Goal: Information Seeking & Learning: Learn about a topic

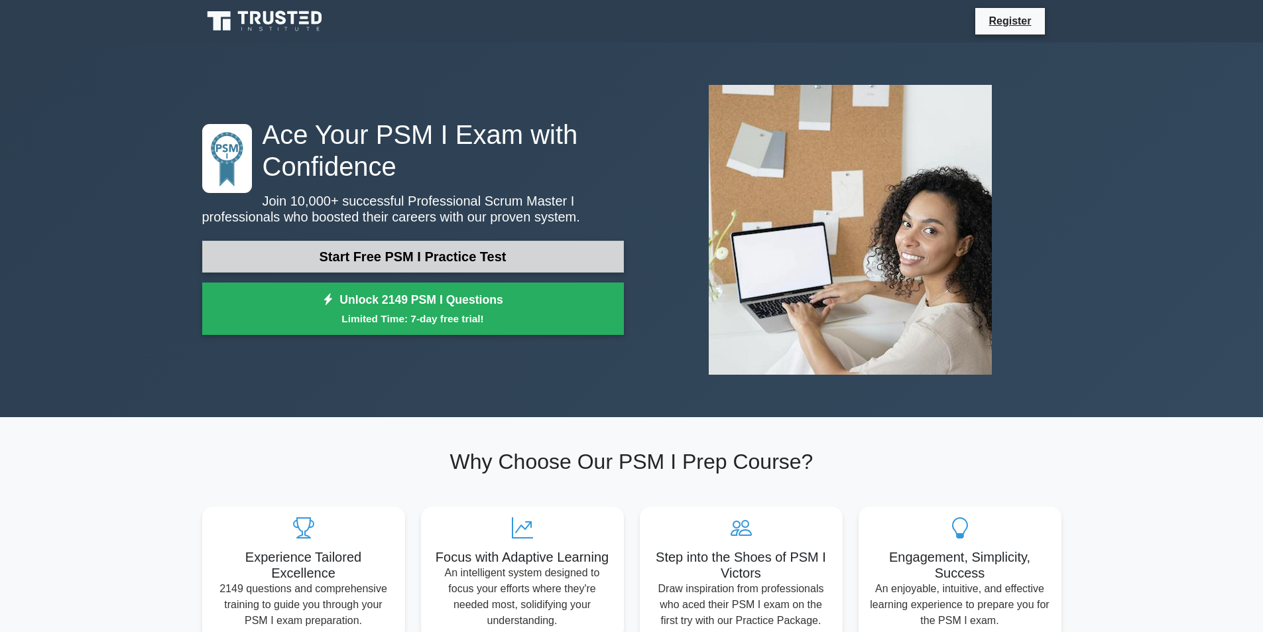
click at [430, 255] on link "Start Free PSM I Practice Test" at bounding box center [413, 257] width 422 height 32
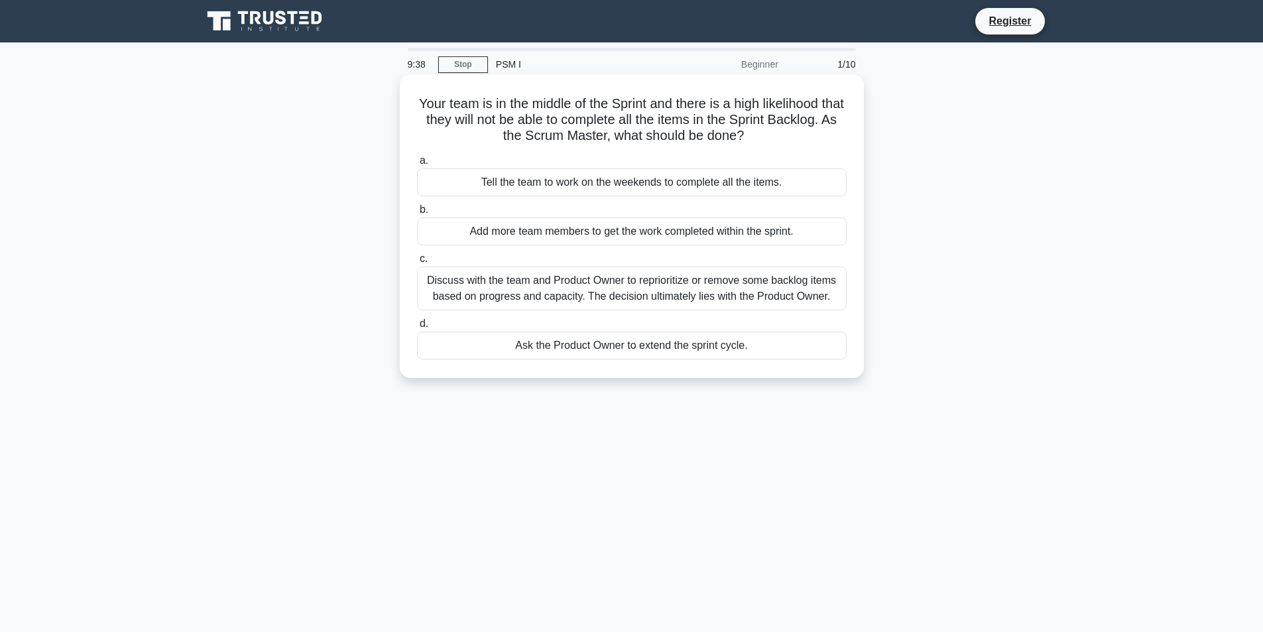
click at [702, 305] on div "Discuss with the team and Product Owner to reprioritize or remove some backlog …" at bounding box center [632, 289] width 430 height 44
click at [417, 263] on input "c. Discuss with the team and Product Owner to reprioritize or remove some backl…" at bounding box center [417, 259] width 0 height 9
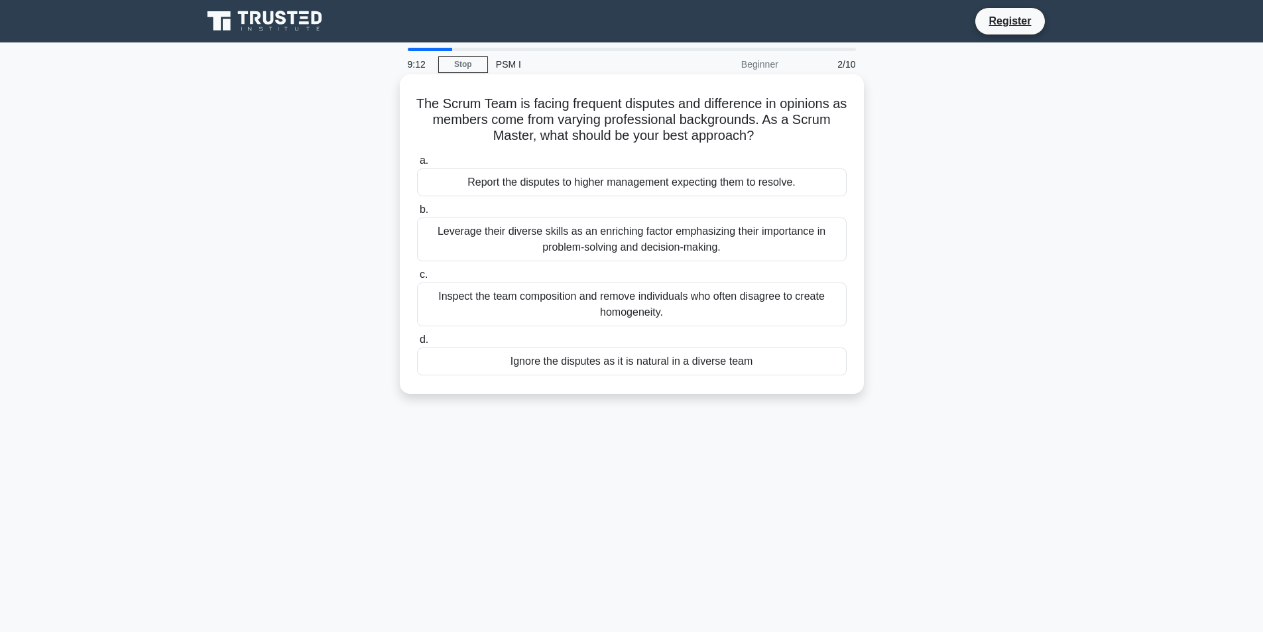
click at [570, 236] on div "Leverage their diverse skills as an enriching factor emphasizing their importan…" at bounding box center [632, 240] width 430 height 44
click at [417, 214] on input "b. Leverage their diverse skills as an enriching factor emphasizing their impor…" at bounding box center [417, 210] width 0 height 9
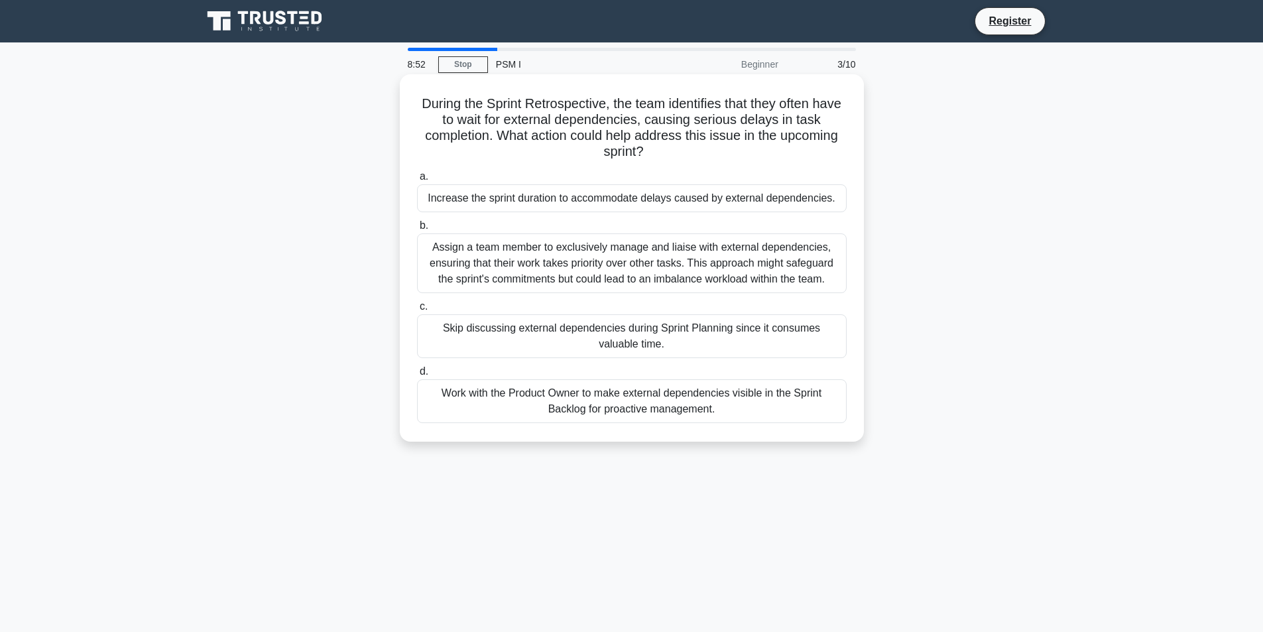
click at [509, 265] on div "Assign a team member to exclusively manage and liaise with external dependencie…" at bounding box center [632, 263] width 430 height 60
click at [417, 230] on input "b. Assign a team member to exclusively manage and liaise with external dependen…" at bounding box center [417, 226] width 0 height 9
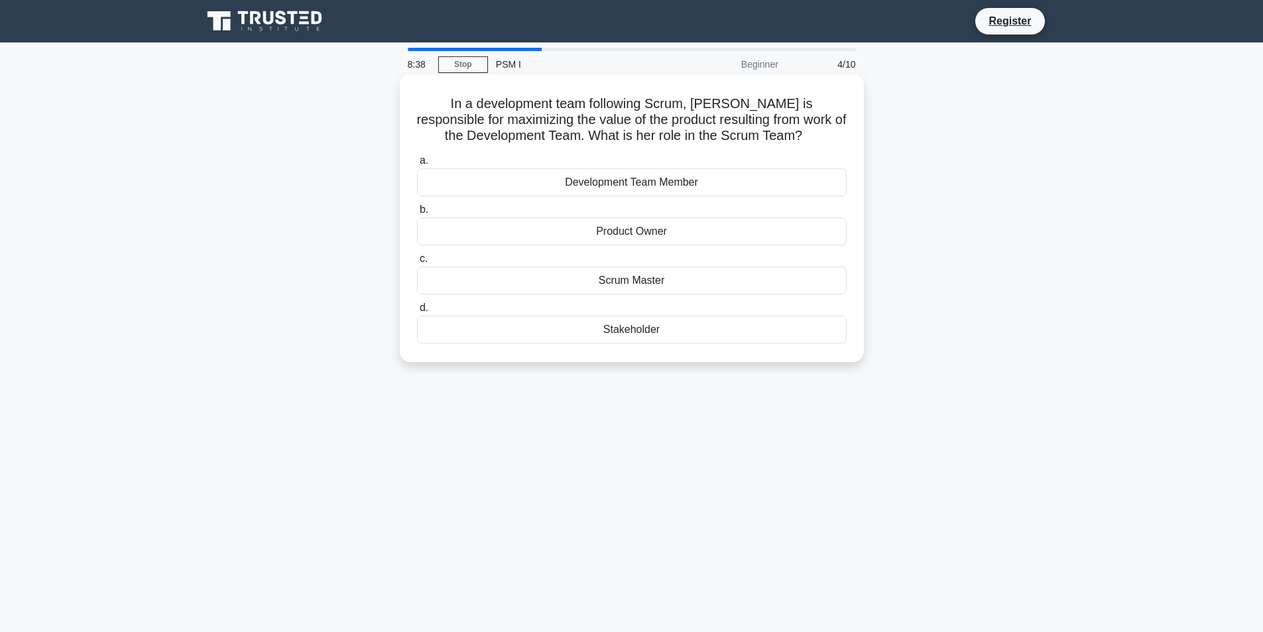
click at [574, 283] on div "Scrum Master" at bounding box center [632, 281] width 430 height 28
click at [417, 263] on input "c. Scrum Master" at bounding box center [417, 259] width 0 height 9
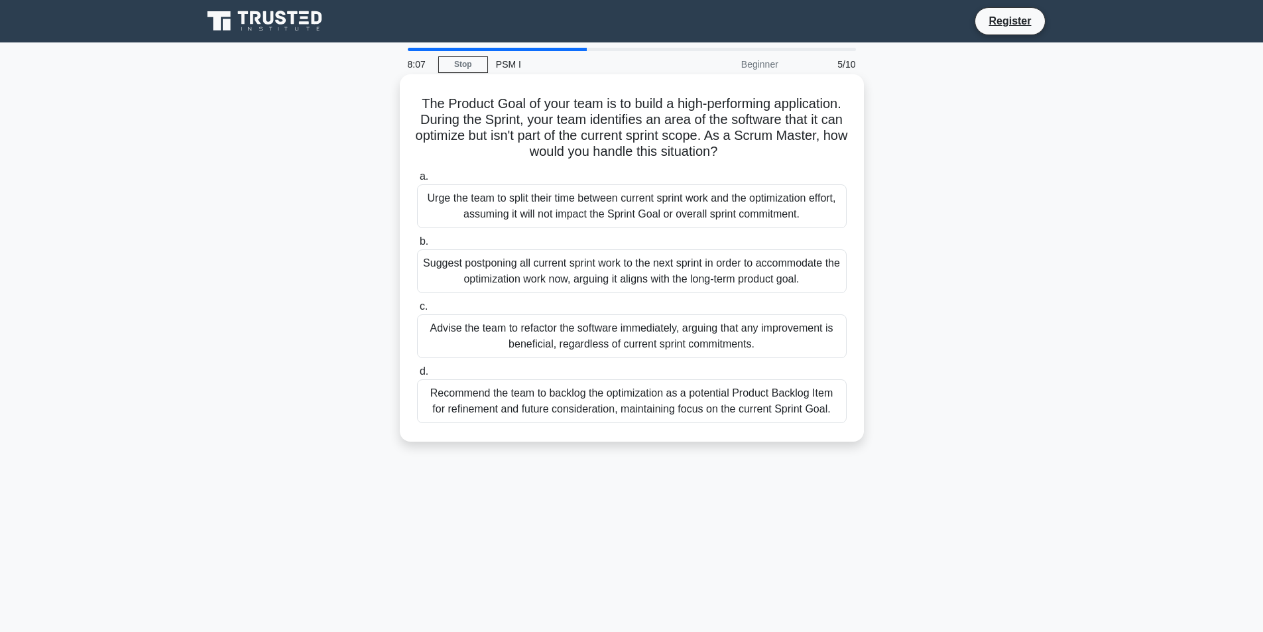
drag, startPoint x: 55, startPoint y: 225, endPoint x: 565, endPoint y: 404, distance: 540.6
click at [565, 404] on div "Recommend the team to backlog the optimization as a potential Product Backlog I…" at bounding box center [632, 401] width 430 height 44
click at [417, 376] on input "d. Recommend the team to backlog the optimization as a potential Product Backlo…" at bounding box center [417, 371] width 0 height 9
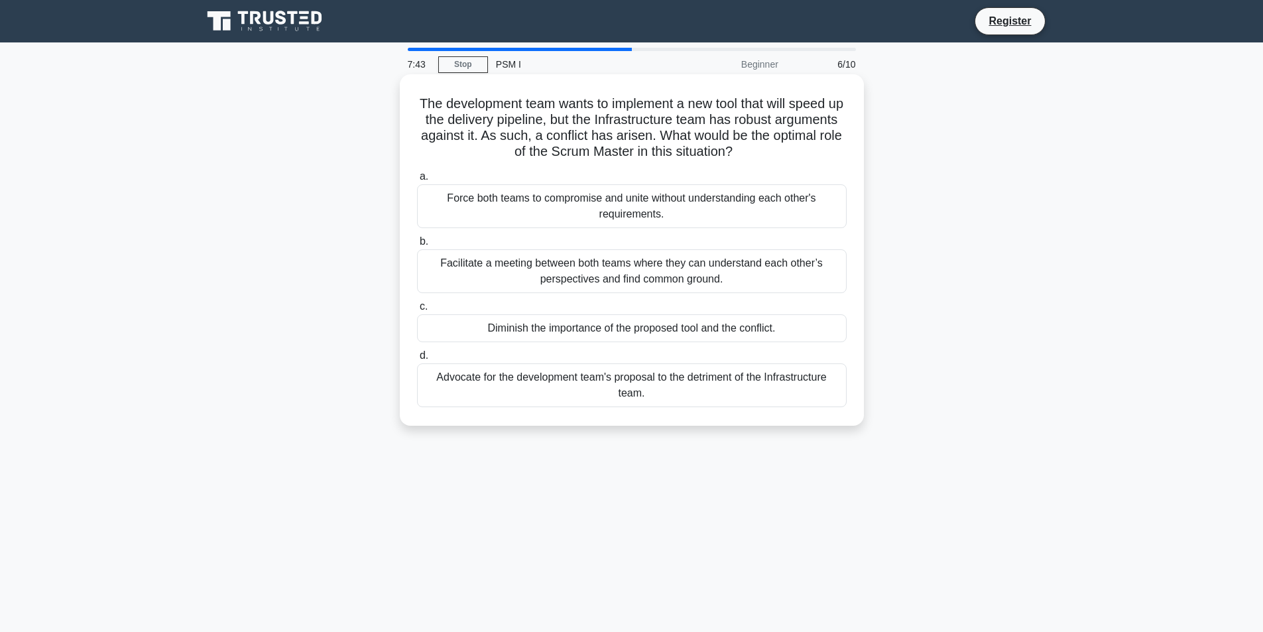
click at [596, 274] on div "Facilitate a meeting between both teams where they can understand each other’s …" at bounding box center [632, 271] width 430 height 44
click at [417, 246] on input "b. Facilitate a meeting between both teams where they can understand each other…" at bounding box center [417, 241] width 0 height 9
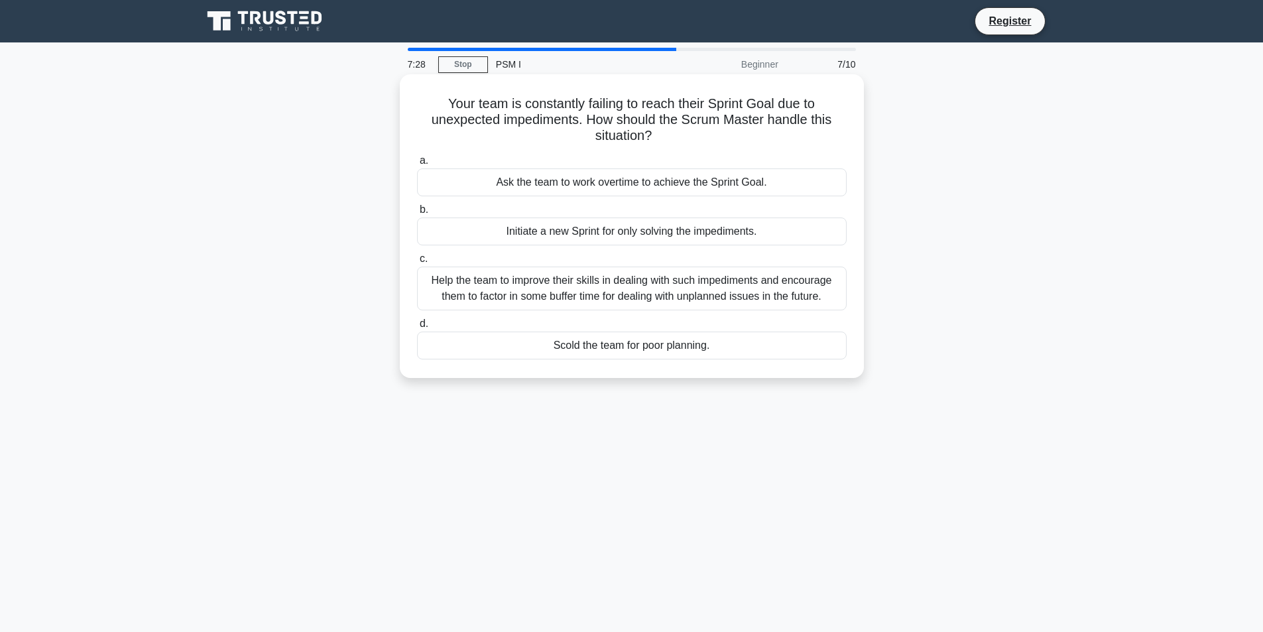
click at [541, 299] on div "Help the team to improve their skills in dealing with such impediments and enco…" at bounding box center [632, 289] width 430 height 44
click at [417, 263] on input "c. Help the team to improve their skills in dealing with such impediments and e…" at bounding box center [417, 259] width 0 height 9
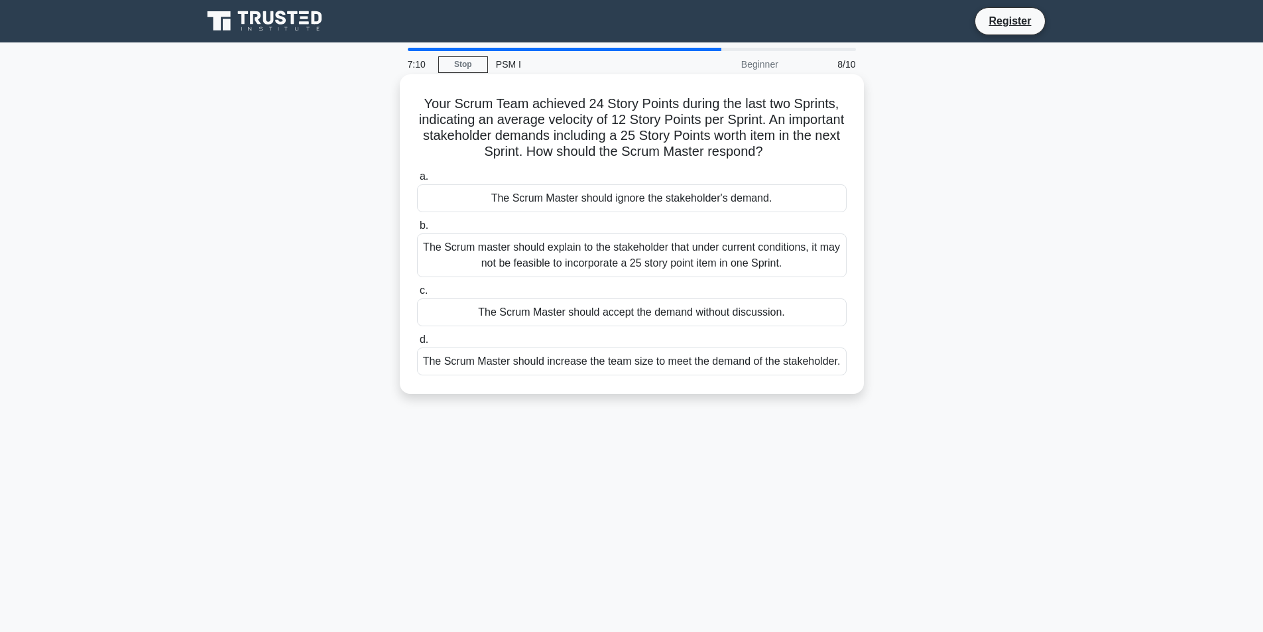
click at [475, 249] on div "The Scrum master should explain to the stakeholder that under current condition…" at bounding box center [632, 255] width 430 height 44
click at [417, 230] on input "b. The Scrum master should explain to the stakeholder that under current condit…" at bounding box center [417, 226] width 0 height 9
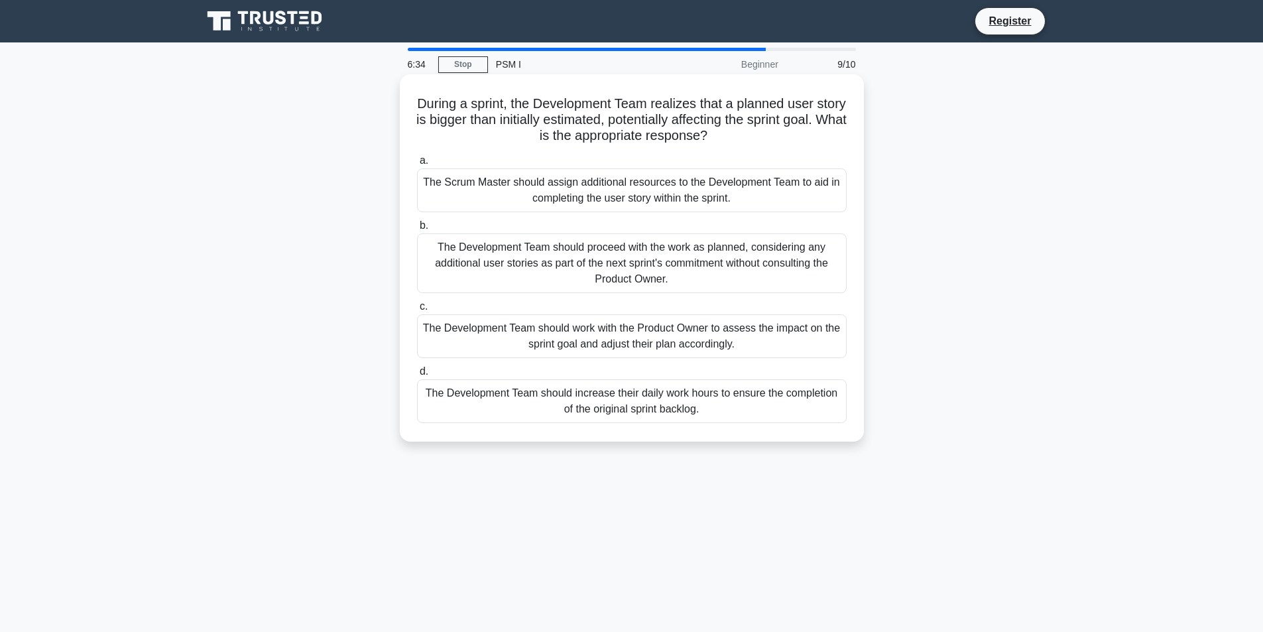
click at [515, 340] on div "The Development Team should work with the Product Owner to assess the impact on…" at bounding box center [632, 336] width 430 height 44
click at [417, 311] on input "c. The Development Team should work with the Product Owner to assess the impact…" at bounding box center [417, 306] width 0 height 9
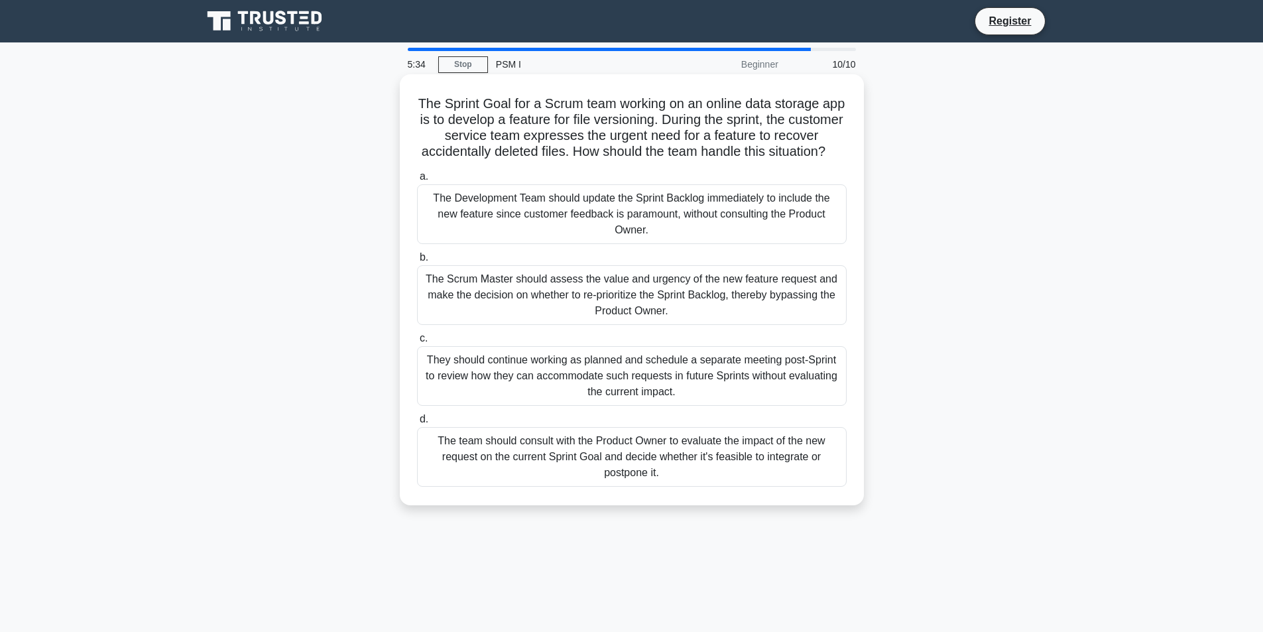
click at [519, 464] on div "The team should consult with the Product Owner to evaluate the impact of the ne…" at bounding box center [632, 457] width 430 height 60
click at [417, 424] on input "d. The team should consult with the Product Owner to evaluate the impact of the…" at bounding box center [417, 419] width 0 height 9
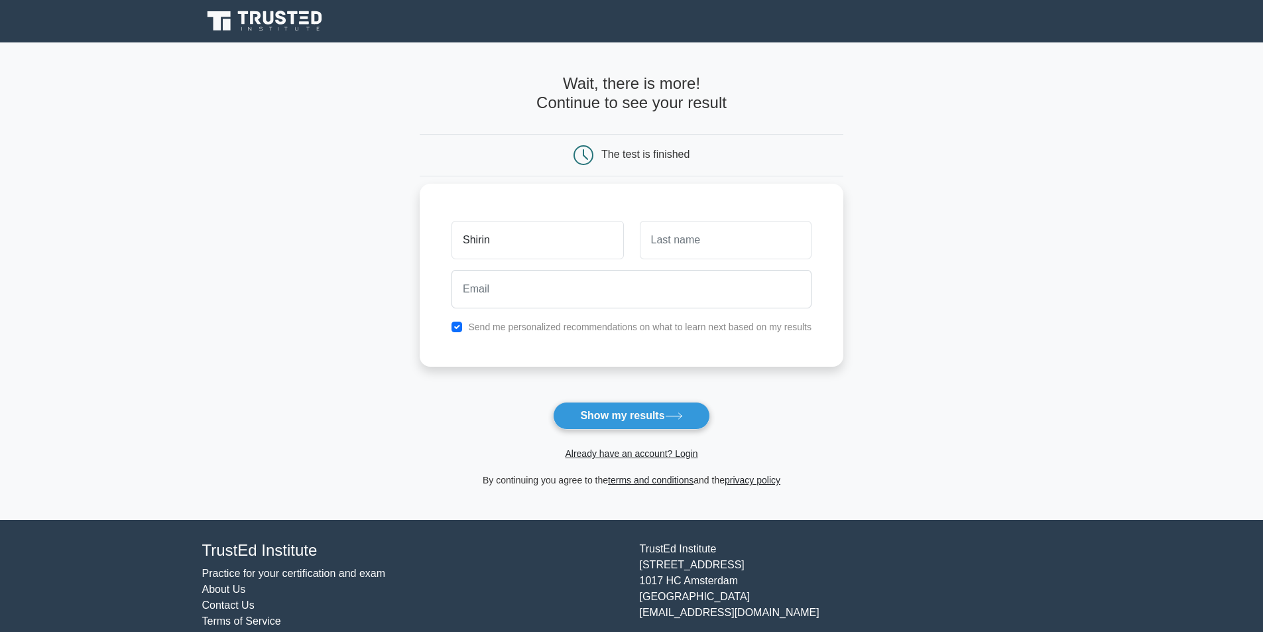
type input "Shirin"
click at [736, 226] on input "text" at bounding box center [726, 240] width 172 height 38
type input "Aliyeva"
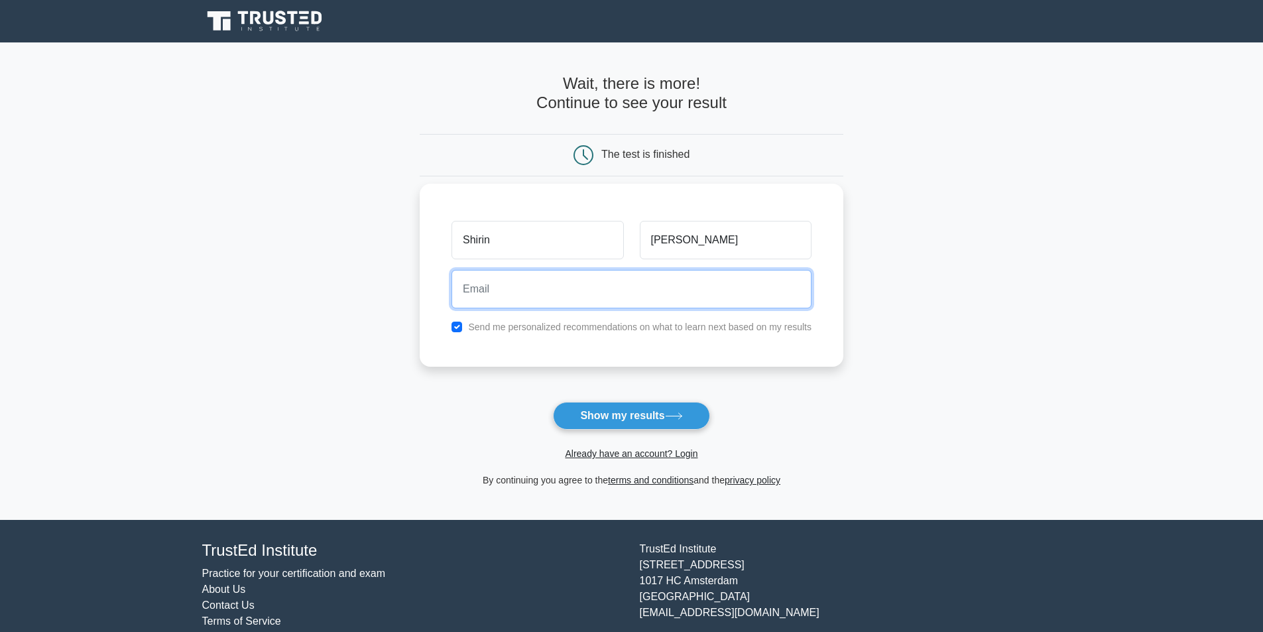
click at [643, 302] on input "email" at bounding box center [632, 289] width 360 height 38
type input "aliyevash111@gmail.com"
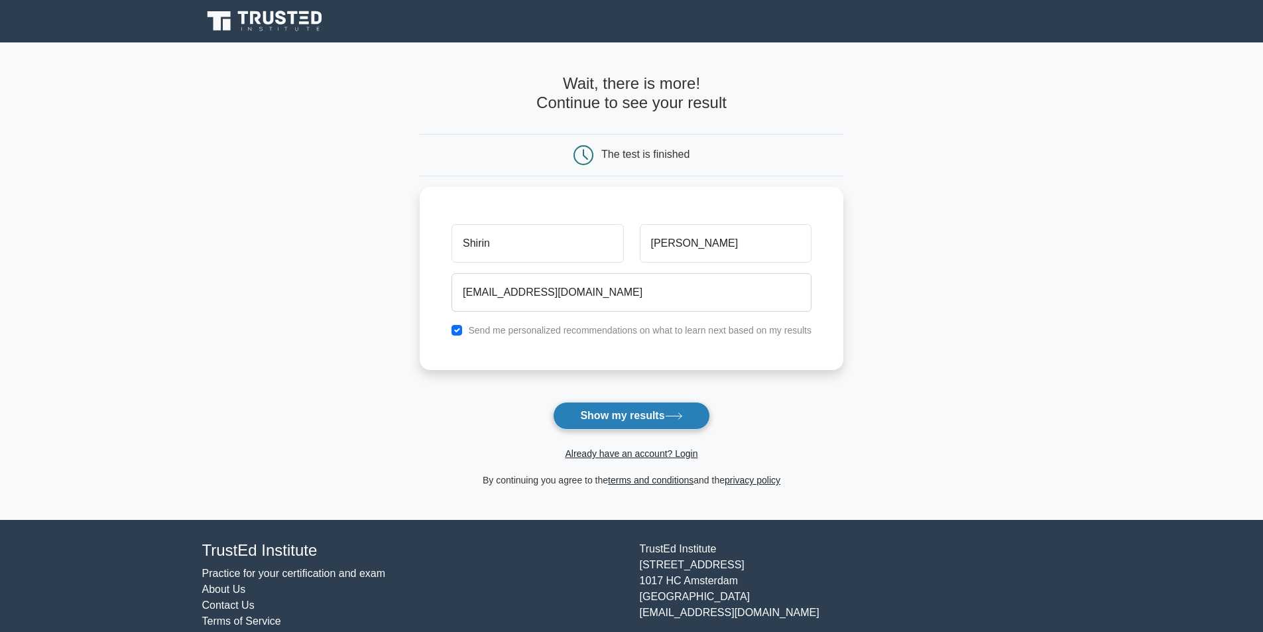
click at [631, 415] on button "Show my results" at bounding box center [631, 416] width 157 height 28
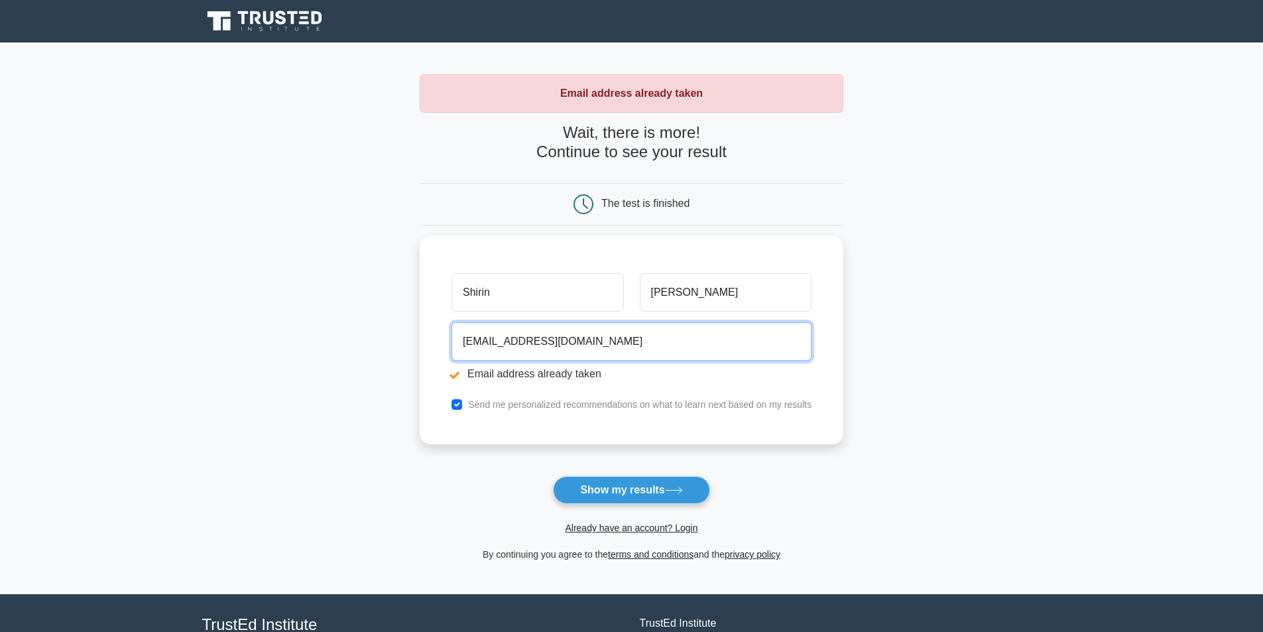
drag, startPoint x: 602, startPoint y: 339, endPoint x: 396, endPoint y: 324, distance: 206.1
click at [396, 324] on main "Email address already taken Wait, there is more! Continue to see your result Th…" at bounding box center [631, 318] width 1263 height 552
drag, startPoint x: 637, startPoint y: 526, endPoint x: 632, endPoint y: 519, distance: 8.1
click at [636, 526] on link "Already have an account? Login" at bounding box center [631, 528] width 133 height 11
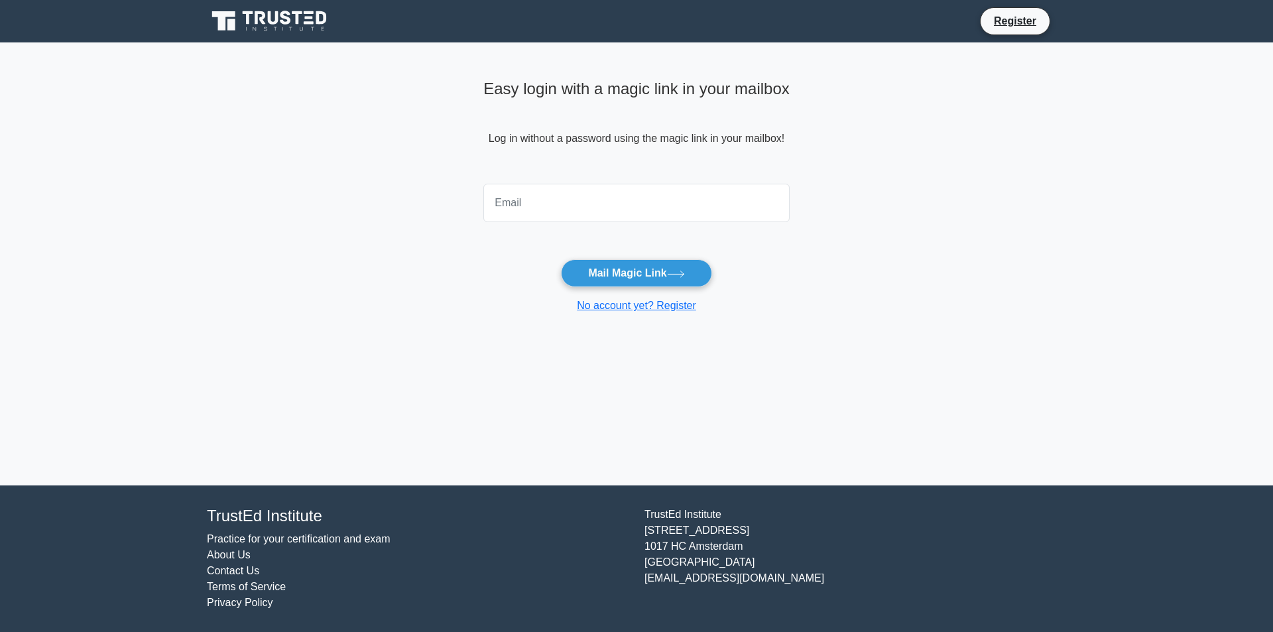
click at [519, 222] on input "email" at bounding box center [637, 203] width 306 height 38
type input "aliyevash111@gmail.com"
click at [628, 274] on button "Mail Magic Link" at bounding box center [636, 273] width 151 height 28
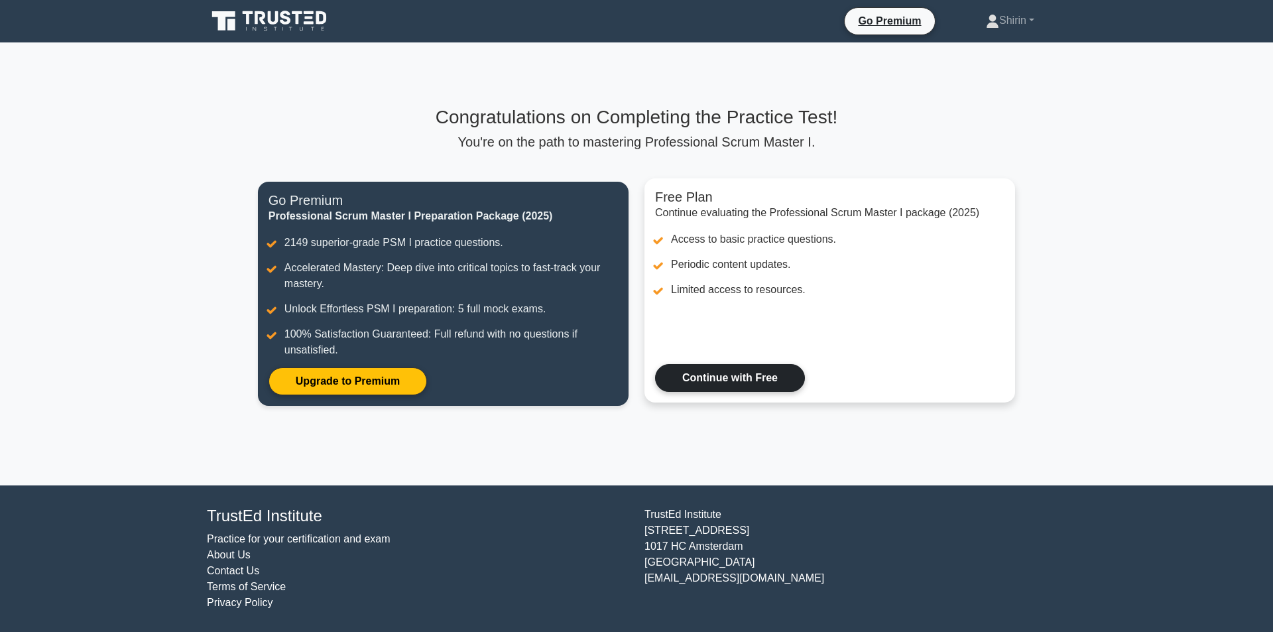
click at [722, 378] on link "Continue with Free" at bounding box center [730, 378] width 150 height 28
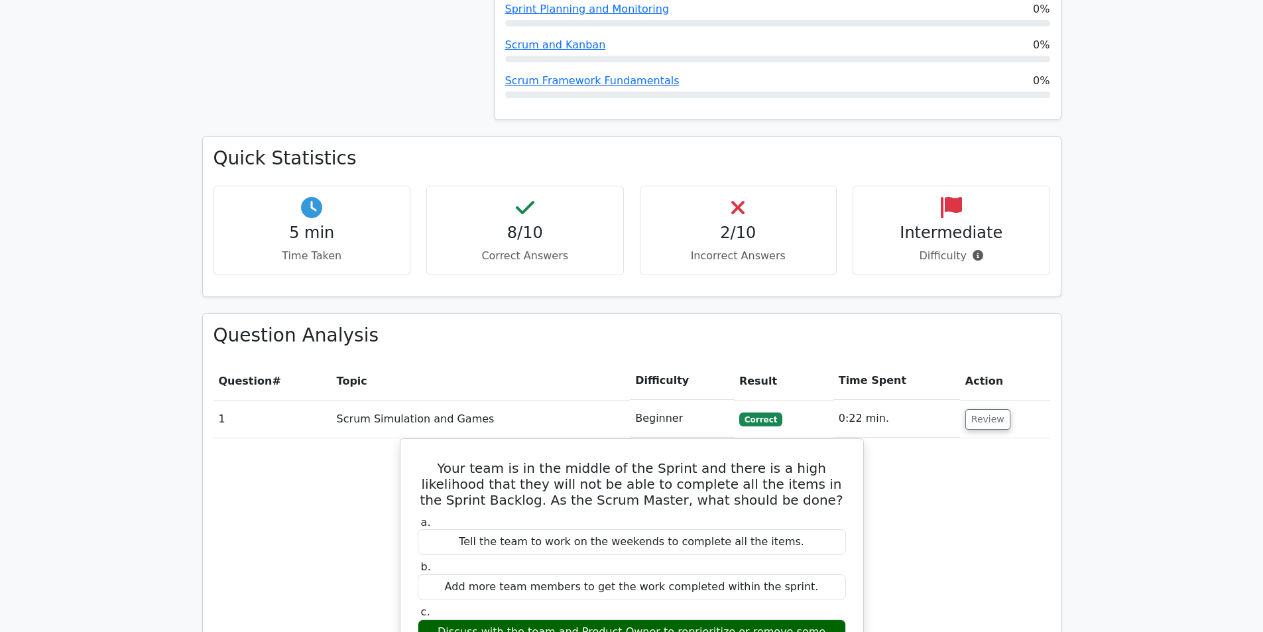
scroll to position [929, 0]
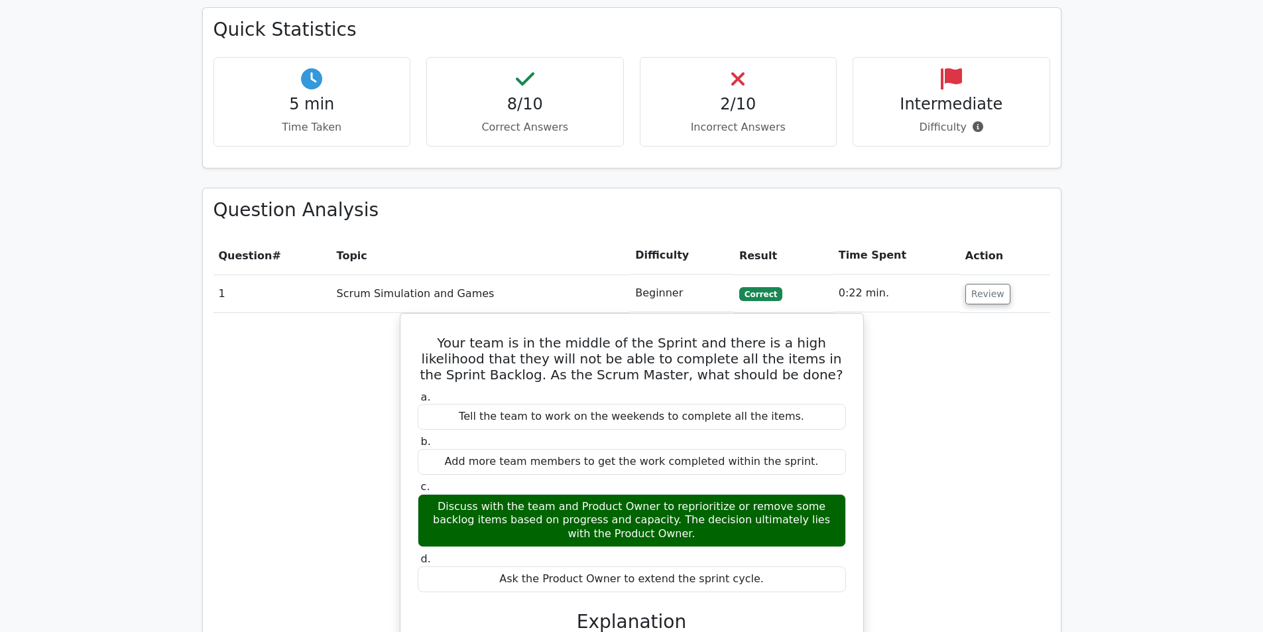
click at [743, 60] on div "2/10 Incorrect Answers" at bounding box center [739, 102] width 198 height 90
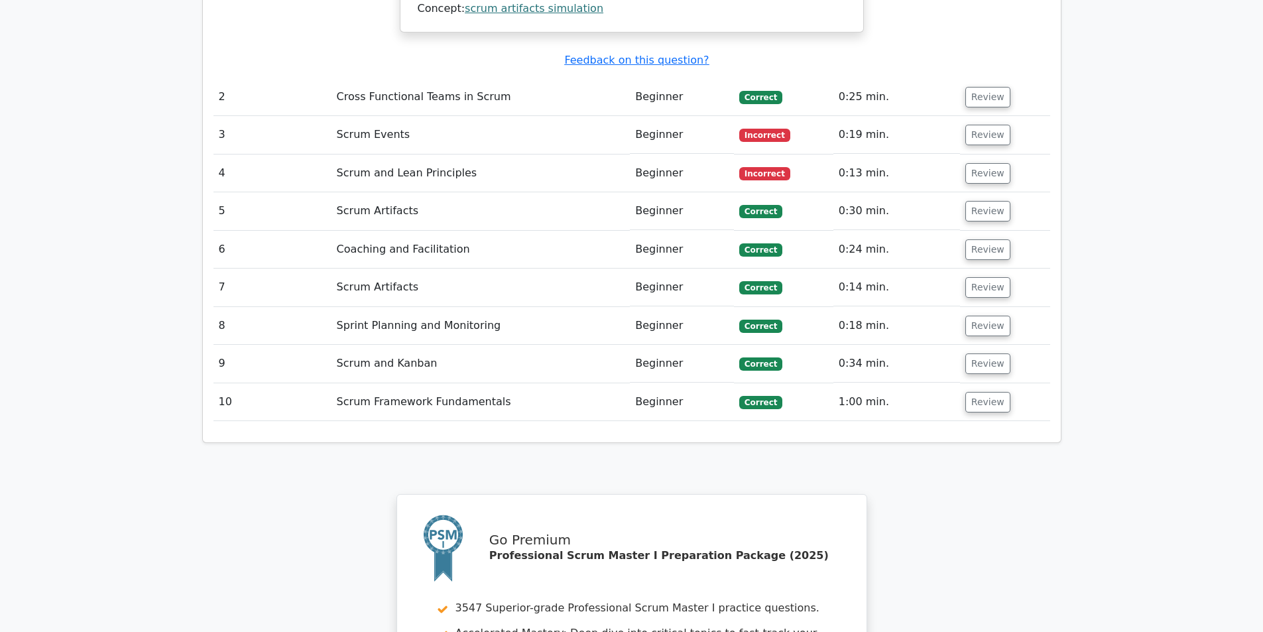
scroll to position [1724, 0]
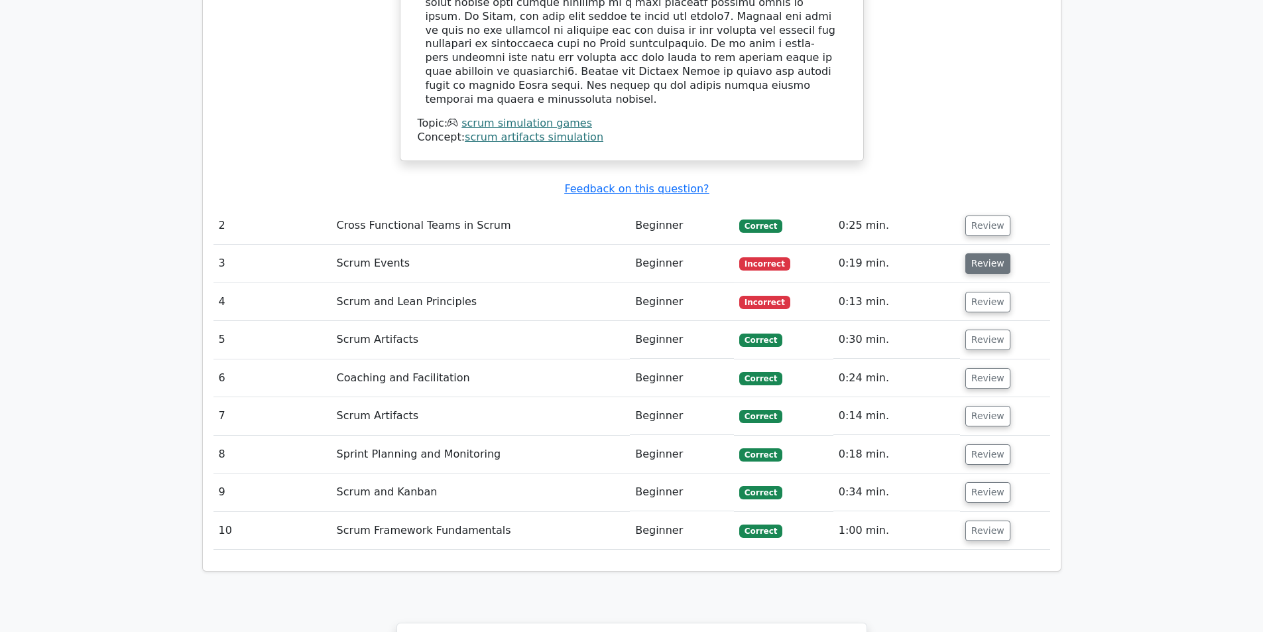
click at [985, 253] on button "Review" at bounding box center [988, 263] width 45 height 21
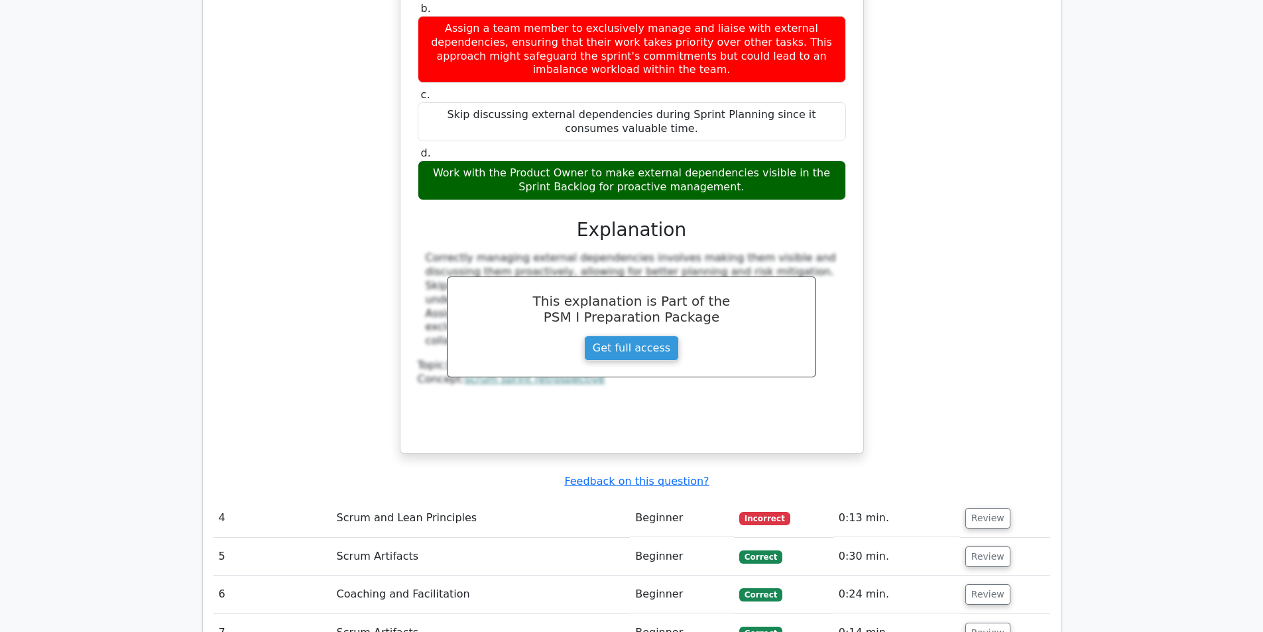
scroll to position [2388, 0]
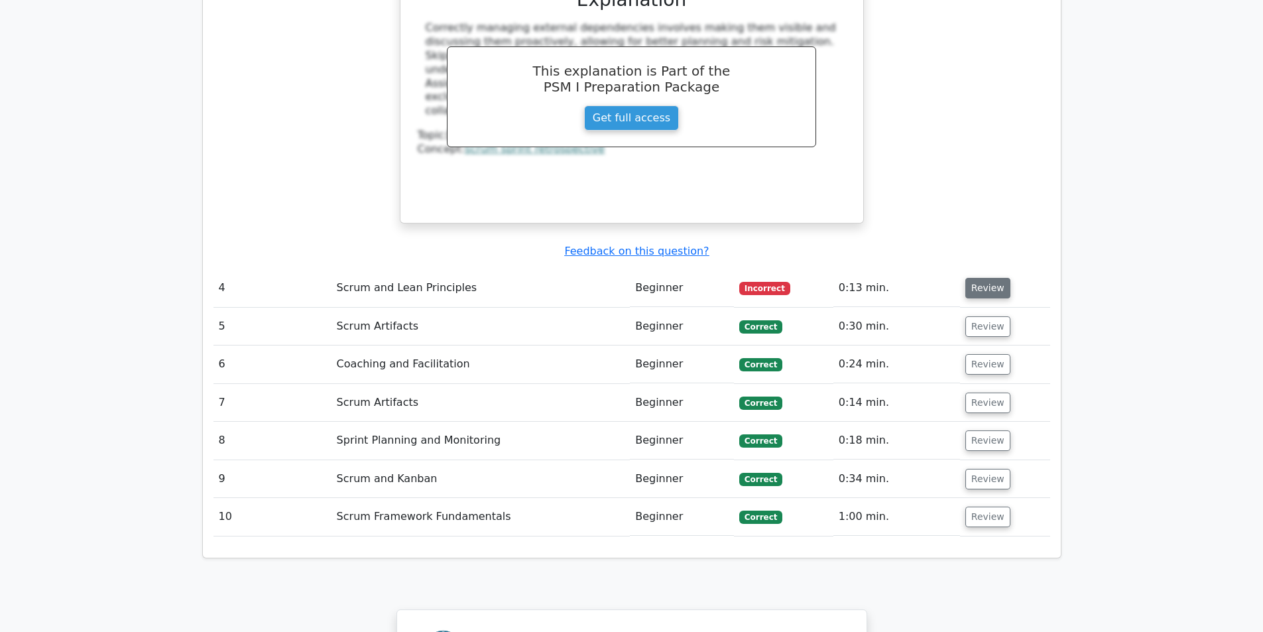
click at [986, 278] on button "Review" at bounding box center [988, 288] width 45 height 21
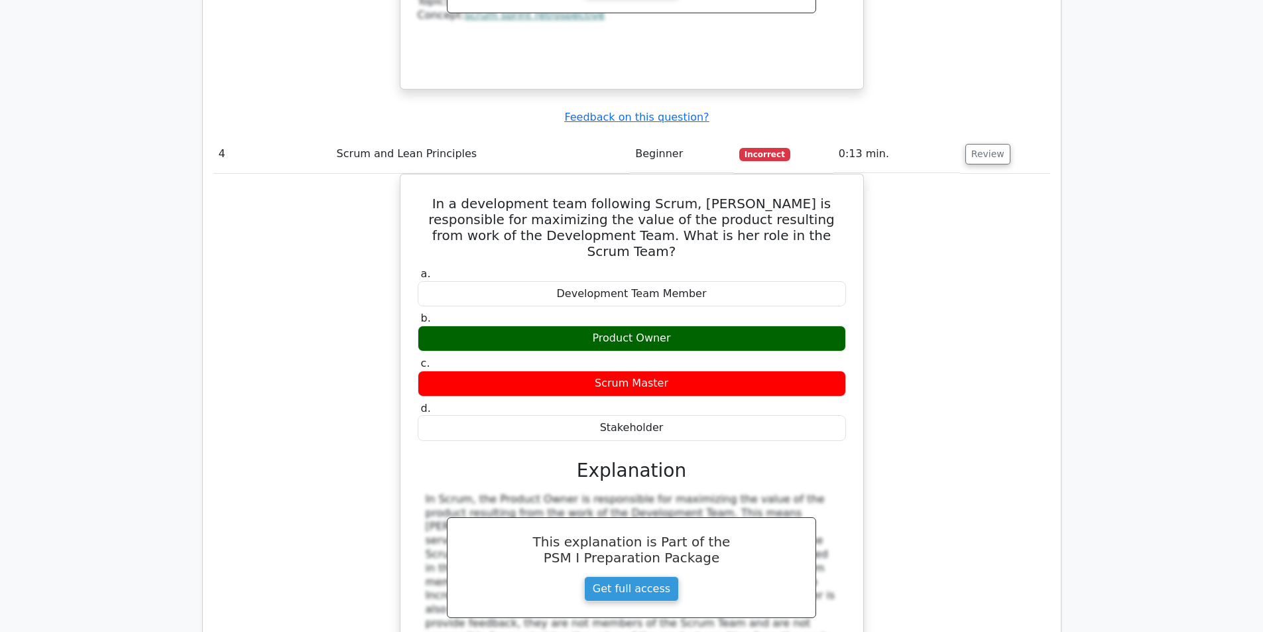
scroll to position [2520, 0]
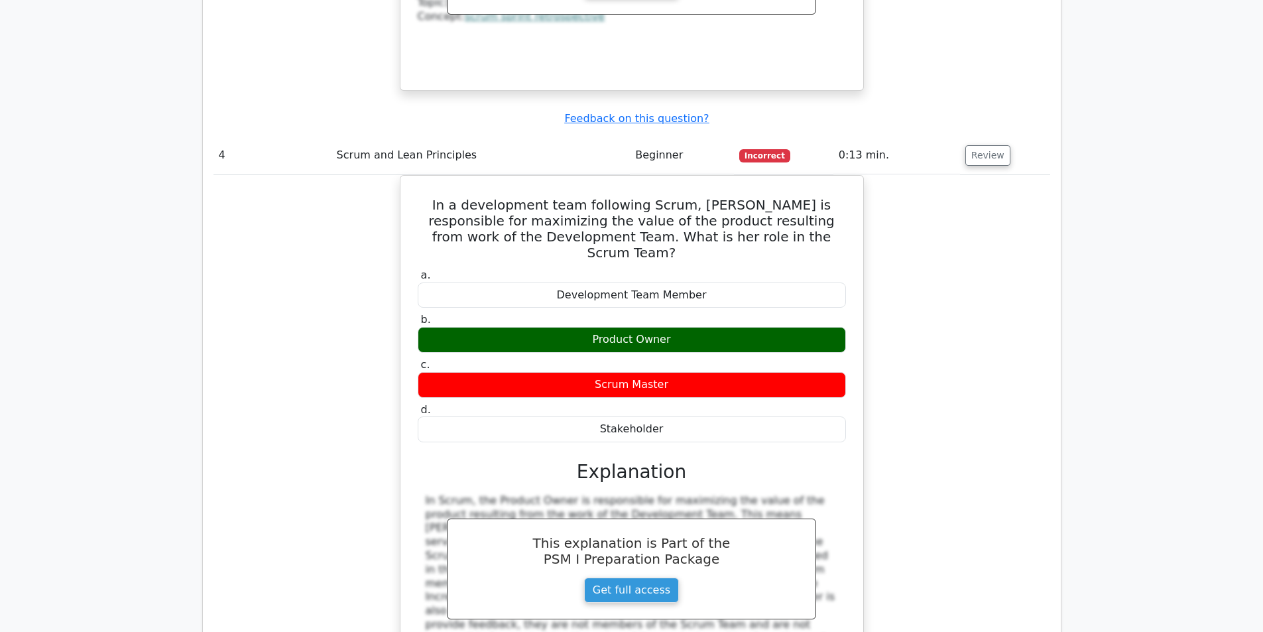
drag, startPoint x: 439, startPoint y: 127, endPoint x: 871, endPoint y: 337, distance: 480.2
click at [871, 337] on div "In a development team following Scrum, [PERSON_NAME] is responsible for maximiz…" at bounding box center [632, 452] width 837 height 555
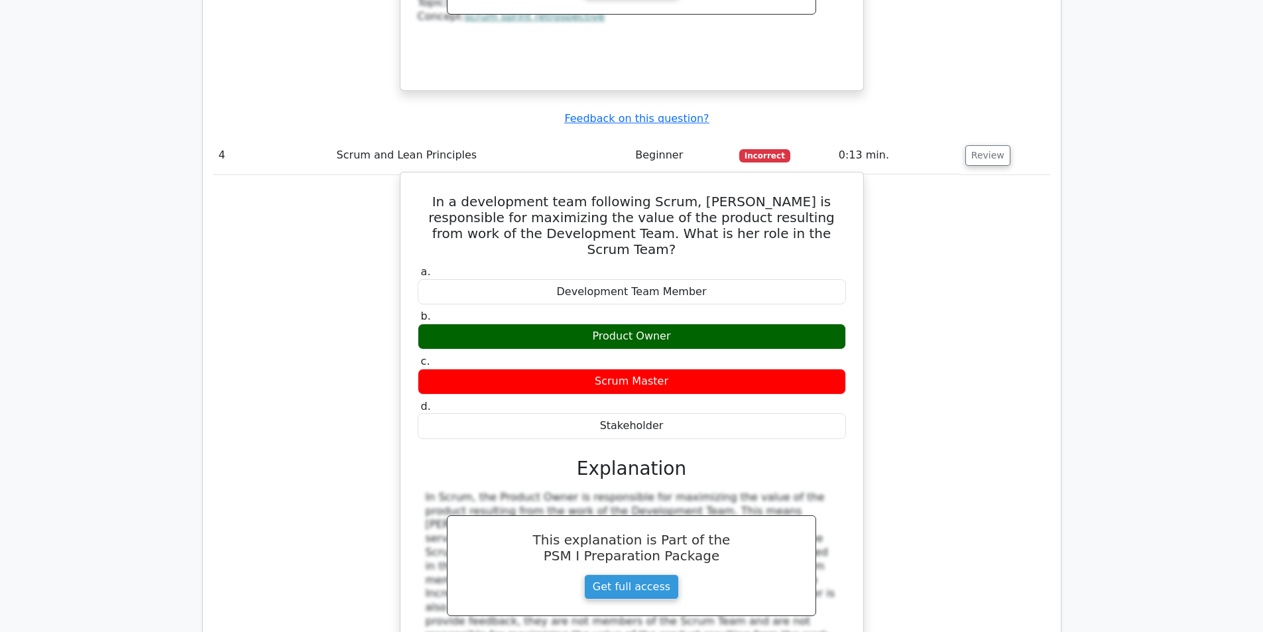
drag, startPoint x: 751, startPoint y: 137, endPoint x: 812, endPoint y: 137, distance: 61.7
click at [751, 194] on h5 "In a development team following Scrum, [PERSON_NAME] is responsible for maximiz…" at bounding box center [632, 226] width 431 height 64
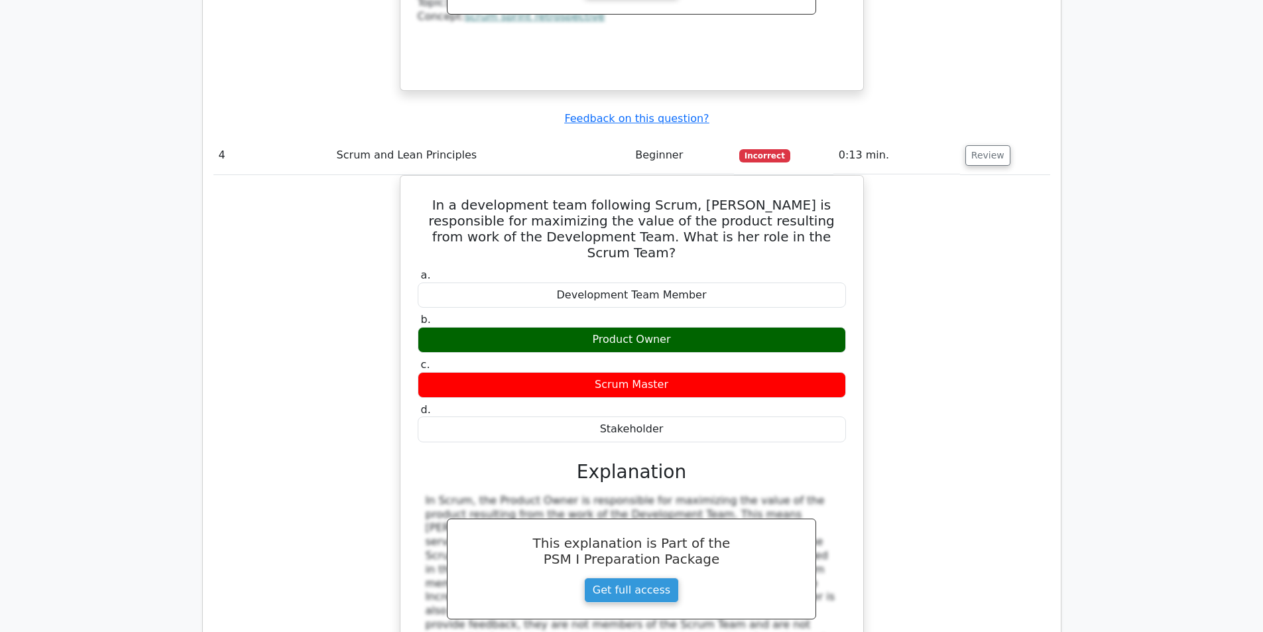
click at [957, 178] on div "In a development team following Scrum, [PERSON_NAME] is responsible for maximiz…" at bounding box center [632, 452] width 837 height 555
